Goal: Task Accomplishment & Management: Complete application form

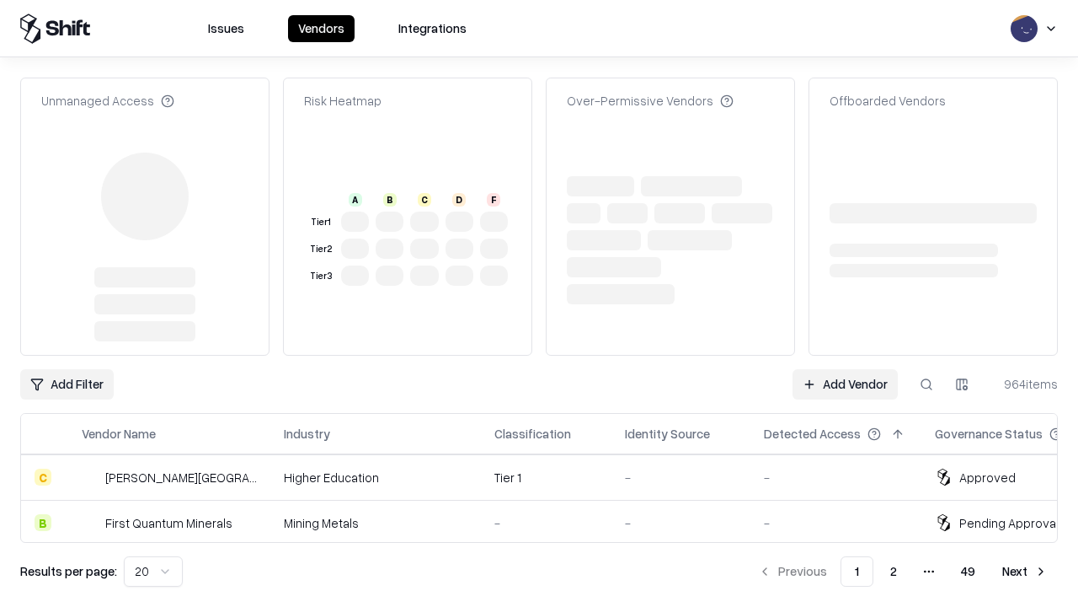
click at [845, 369] on link "Add Vendor" at bounding box center [845, 384] width 105 height 30
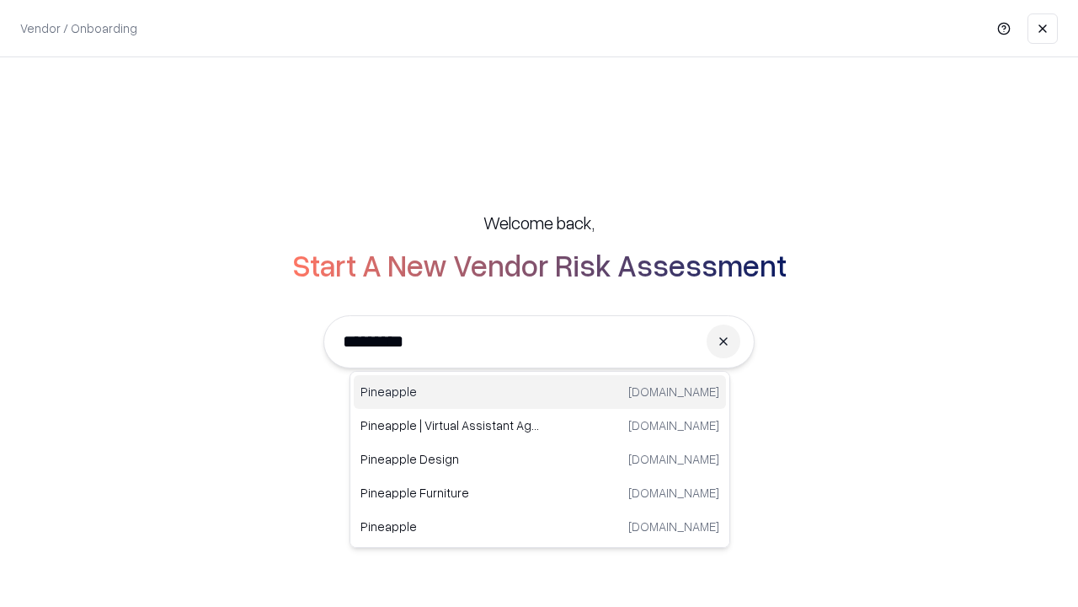
click at [540, 392] on div "Pineapple [DOMAIN_NAME]" at bounding box center [540, 392] width 372 height 34
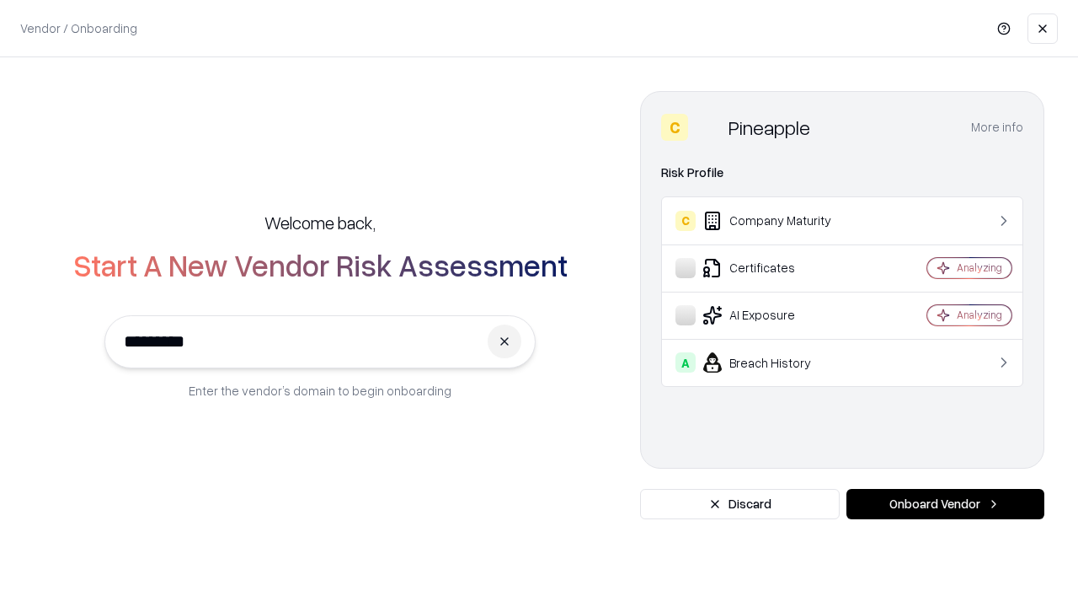
type input "*********"
click at [945, 504] on button "Onboard Vendor" at bounding box center [946, 504] width 198 height 30
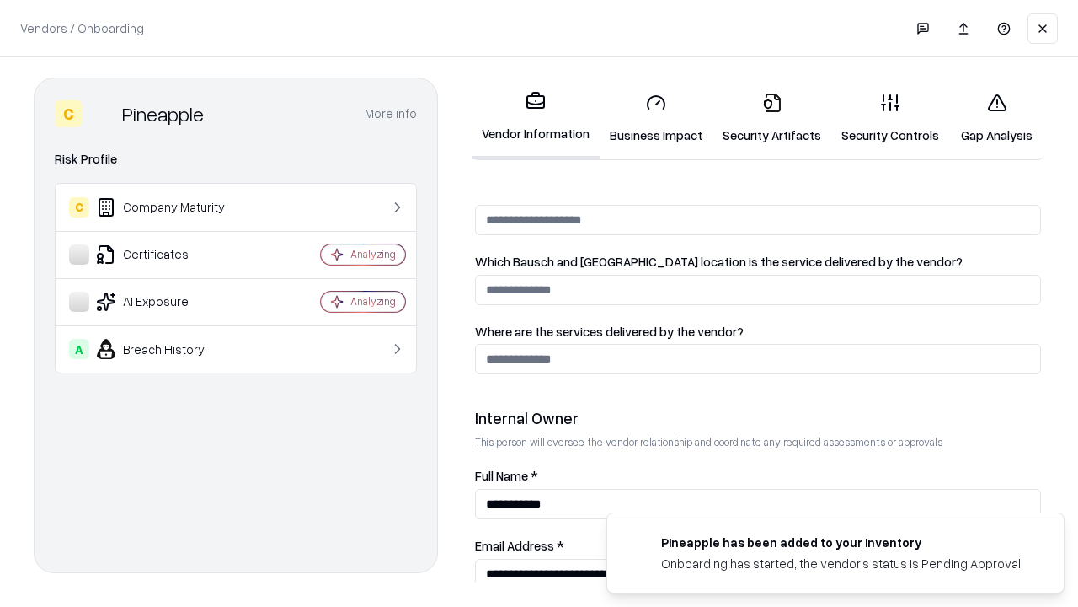
scroll to position [873, 0]
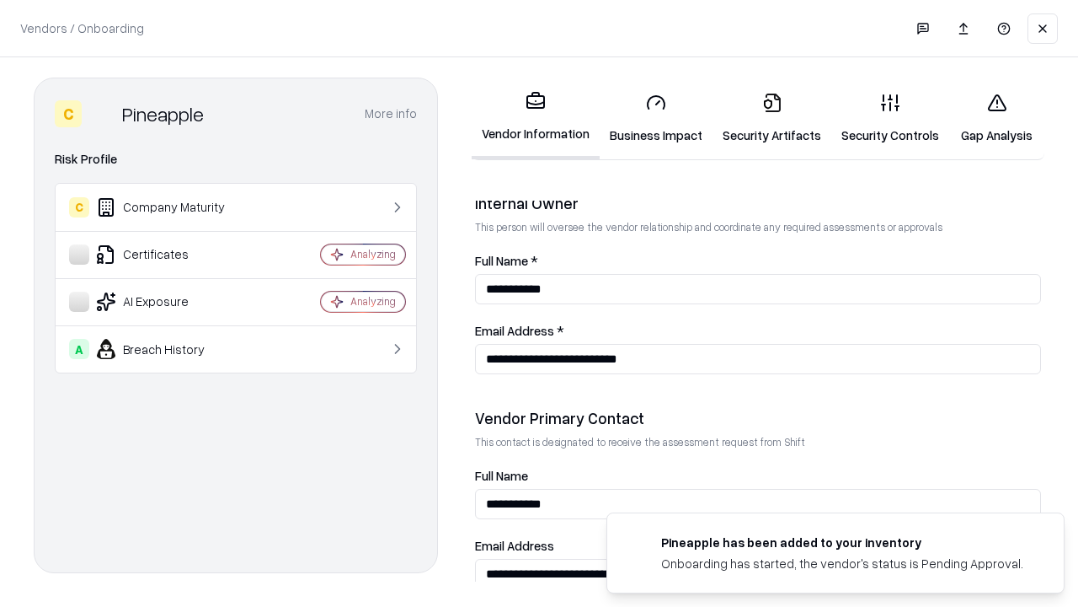
click at [772, 118] on link "Security Artifacts" at bounding box center [772, 118] width 119 height 78
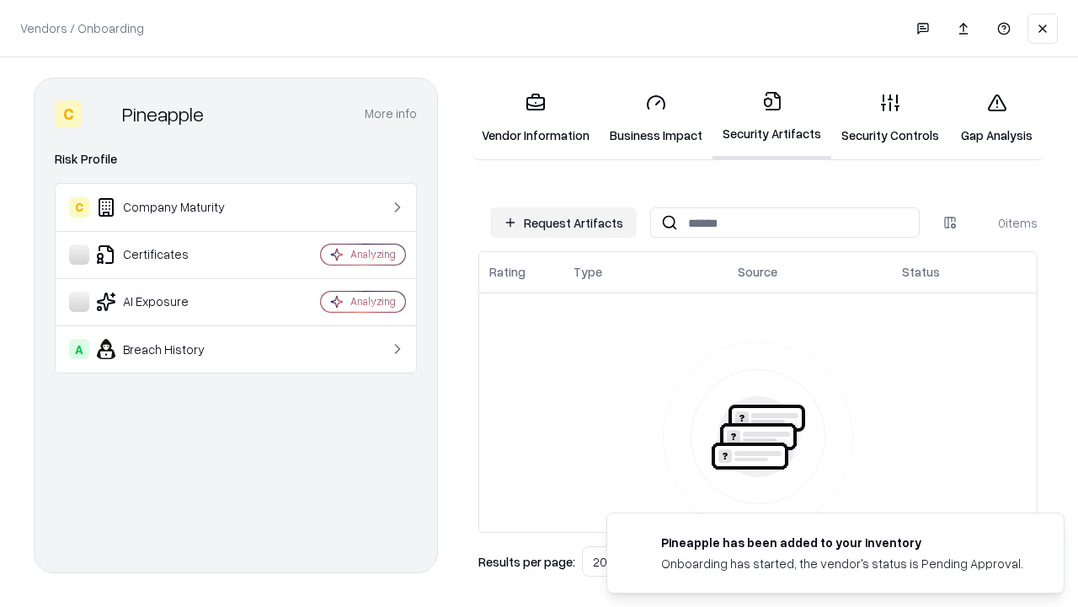
click at [564, 222] on button "Request Artifacts" at bounding box center [563, 222] width 147 height 30
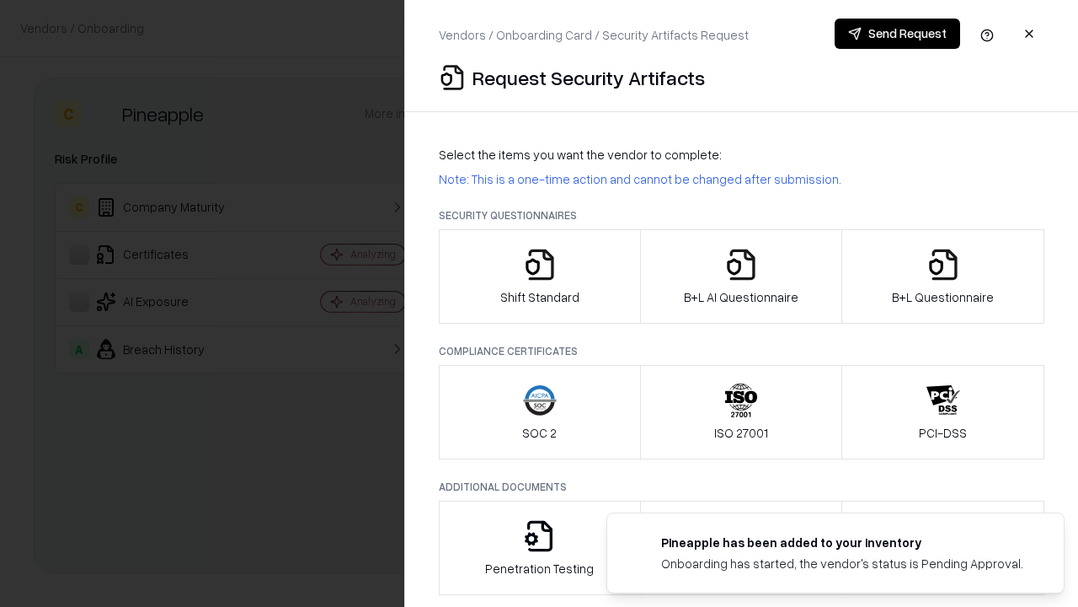
click at [943, 276] on icon "button" at bounding box center [944, 265] width 34 height 34
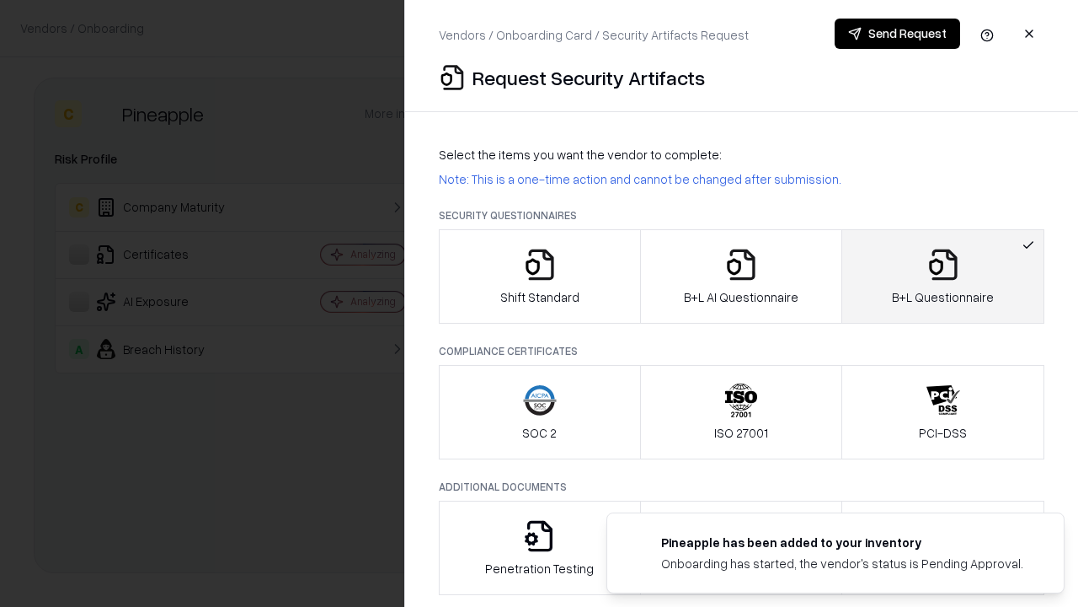
click at [741, 276] on icon "button" at bounding box center [742, 265] width 34 height 34
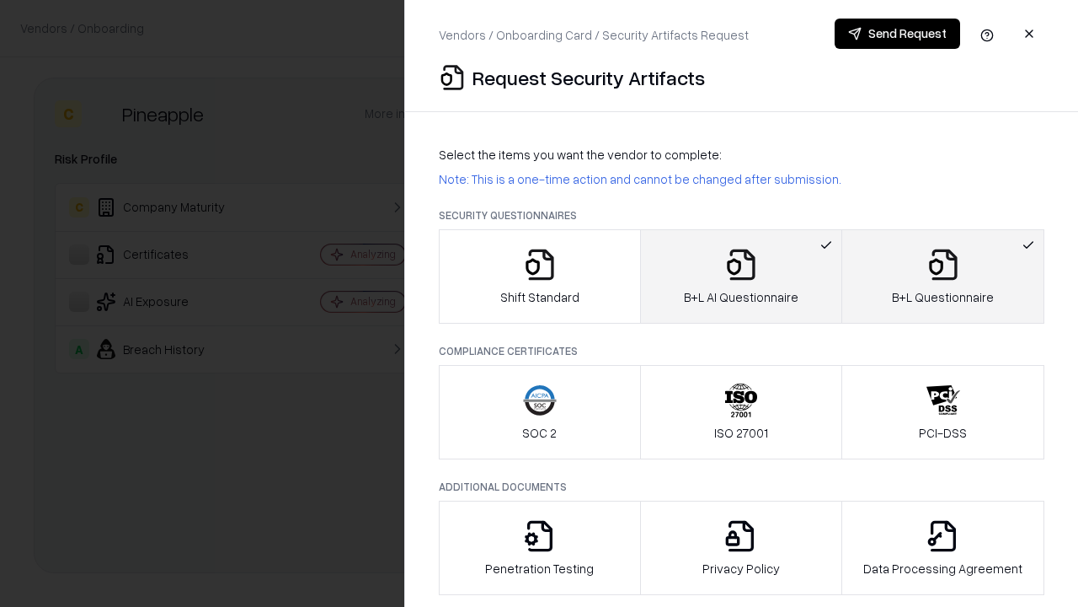
click at [897, 34] on button "Send Request" at bounding box center [898, 34] width 126 height 30
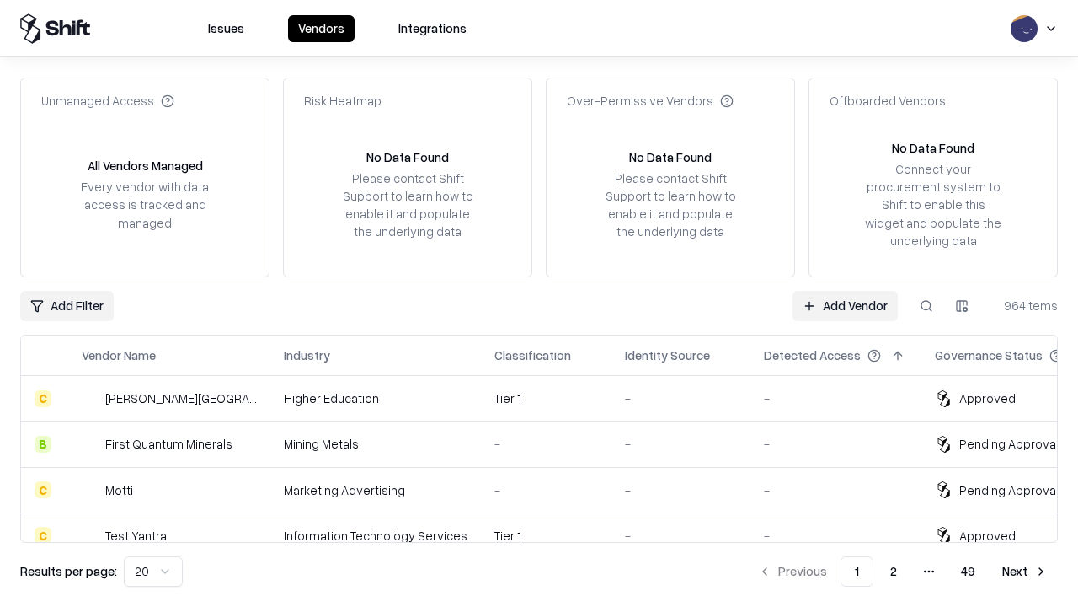
click at [845, 305] on link "Add Vendor" at bounding box center [845, 306] width 105 height 30
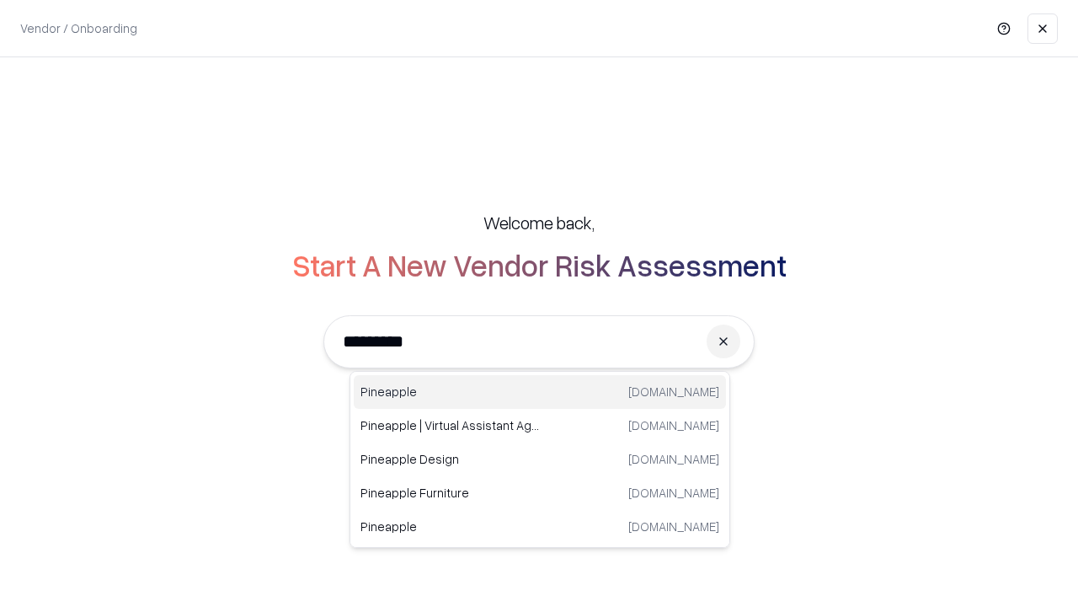
click at [540, 392] on div "Pineapple [DOMAIN_NAME]" at bounding box center [540, 392] width 372 height 34
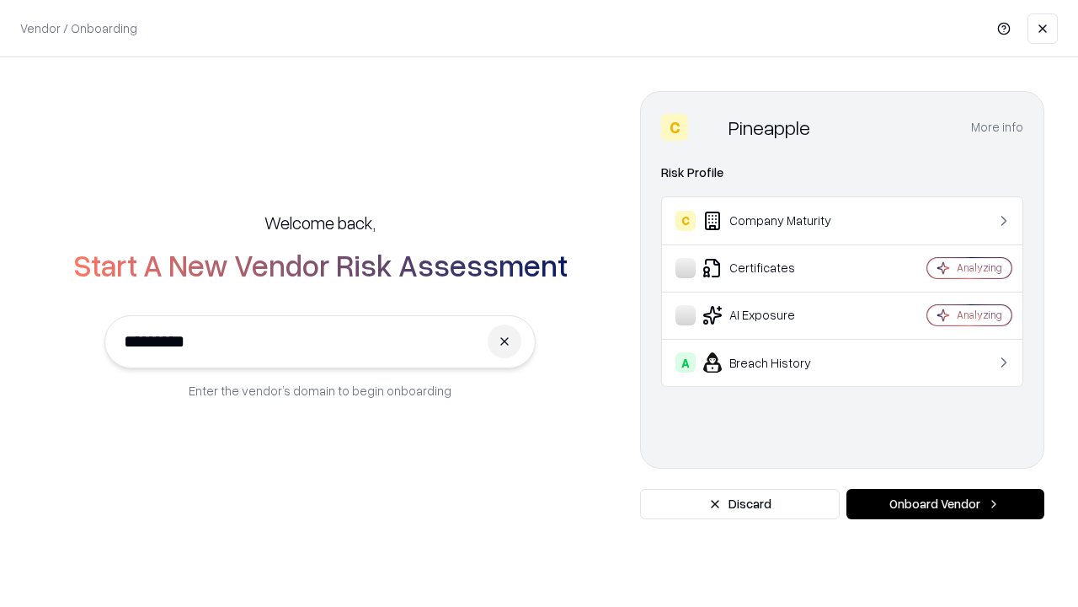
type input "*********"
click at [945, 504] on button "Onboard Vendor" at bounding box center [946, 504] width 198 height 30
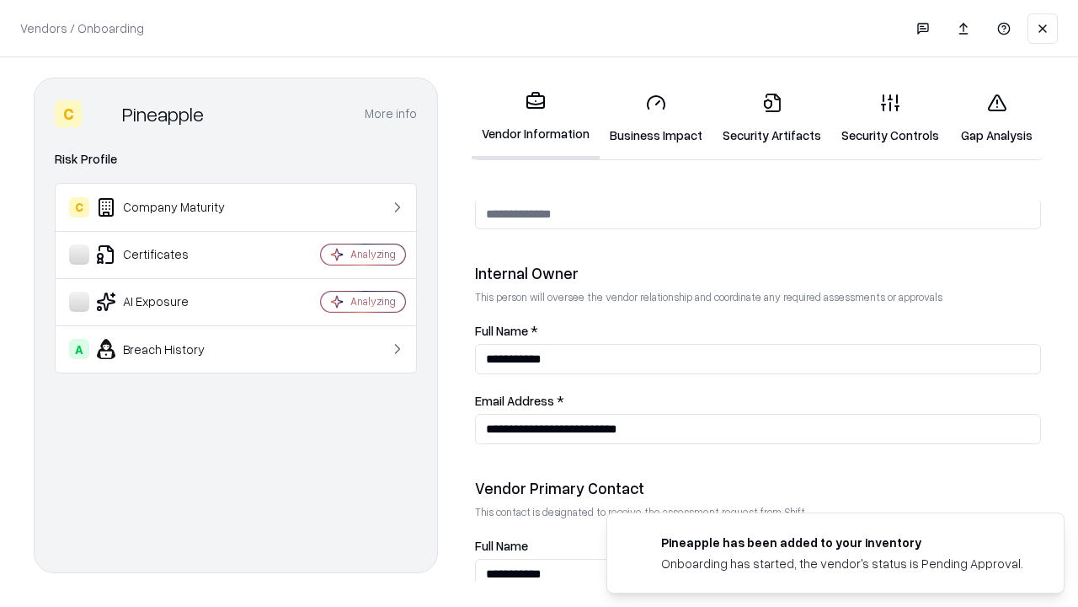
scroll to position [873, 0]
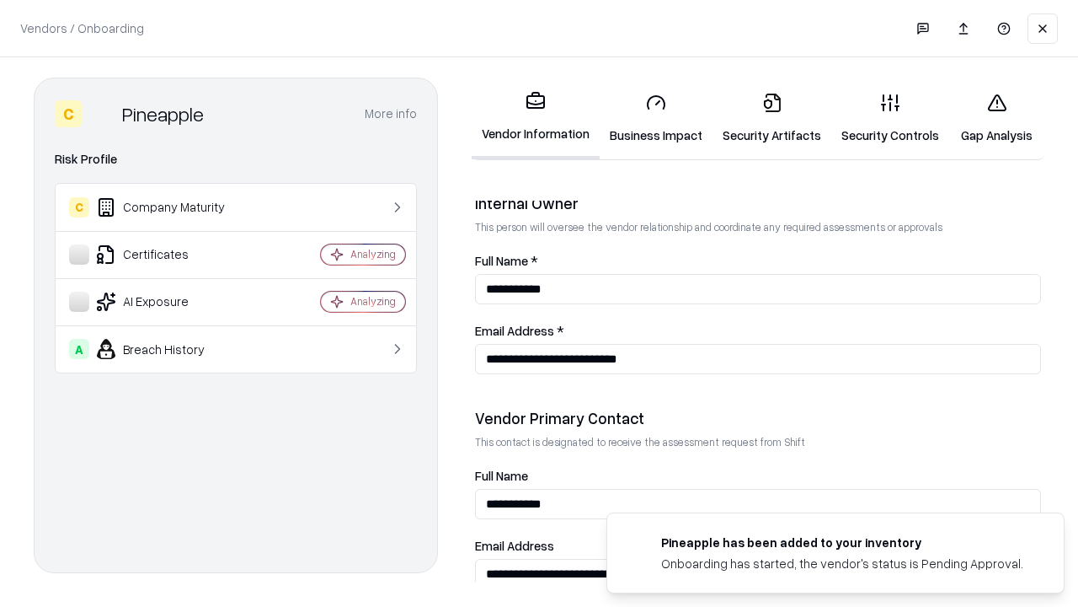
click at [997, 118] on link "Gap Analysis" at bounding box center [997, 118] width 95 height 78
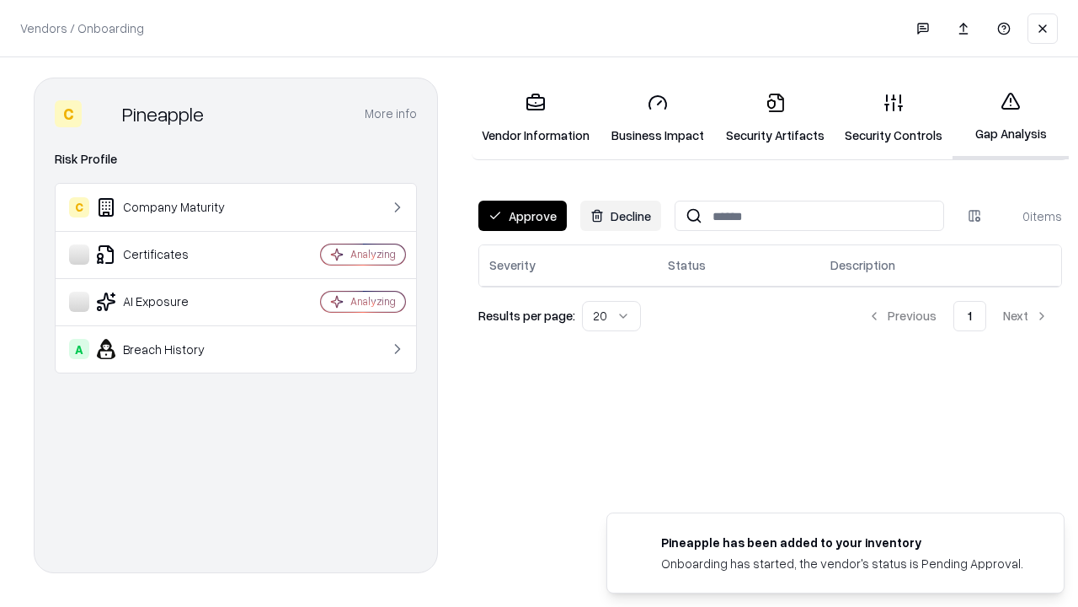
click at [522, 216] on button "Approve" at bounding box center [523, 216] width 88 height 30
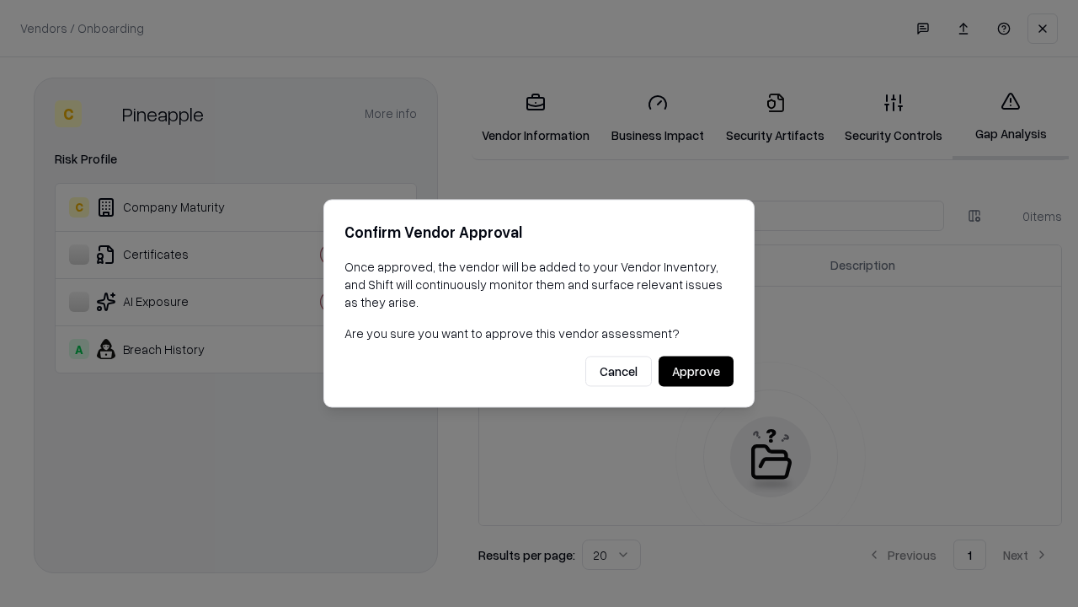
click at [696, 371] on button "Approve" at bounding box center [696, 371] width 75 height 30
